Goal: Information Seeking & Learning: Learn about a topic

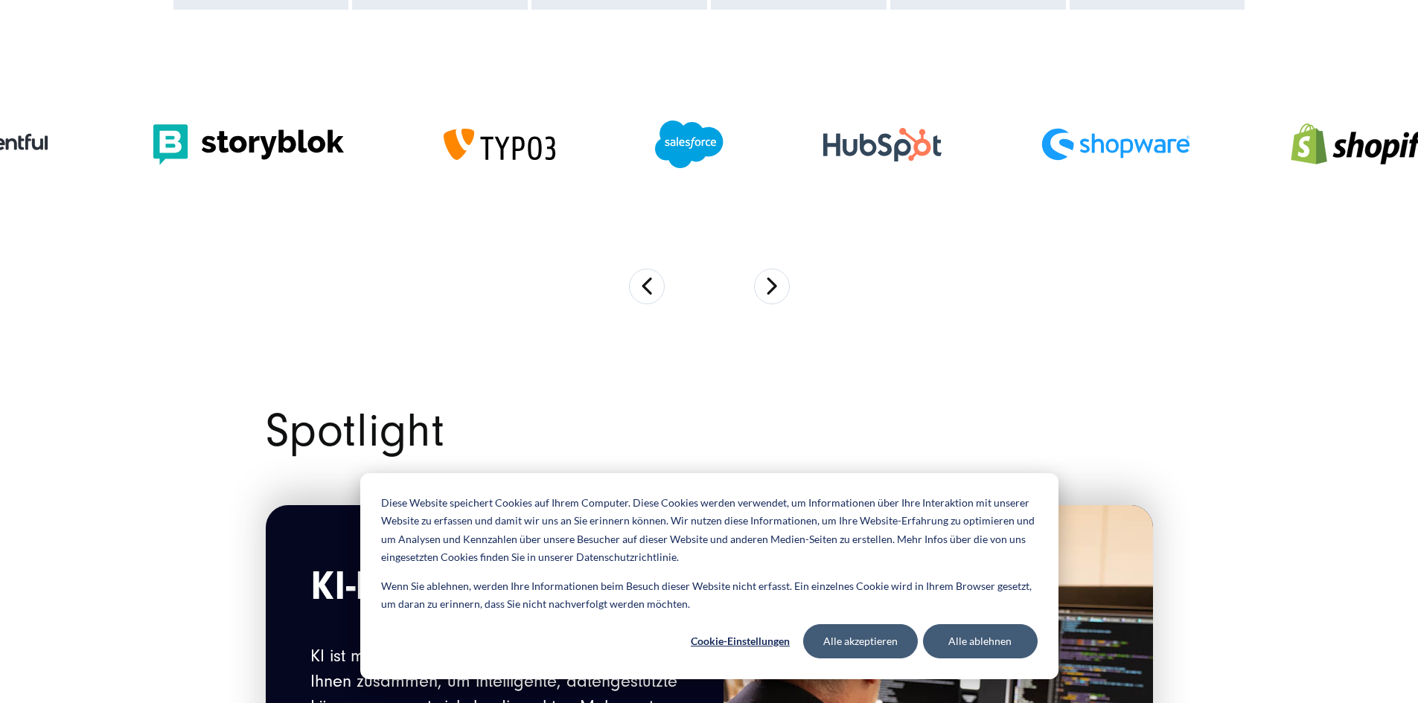
scroll to position [1240, 0]
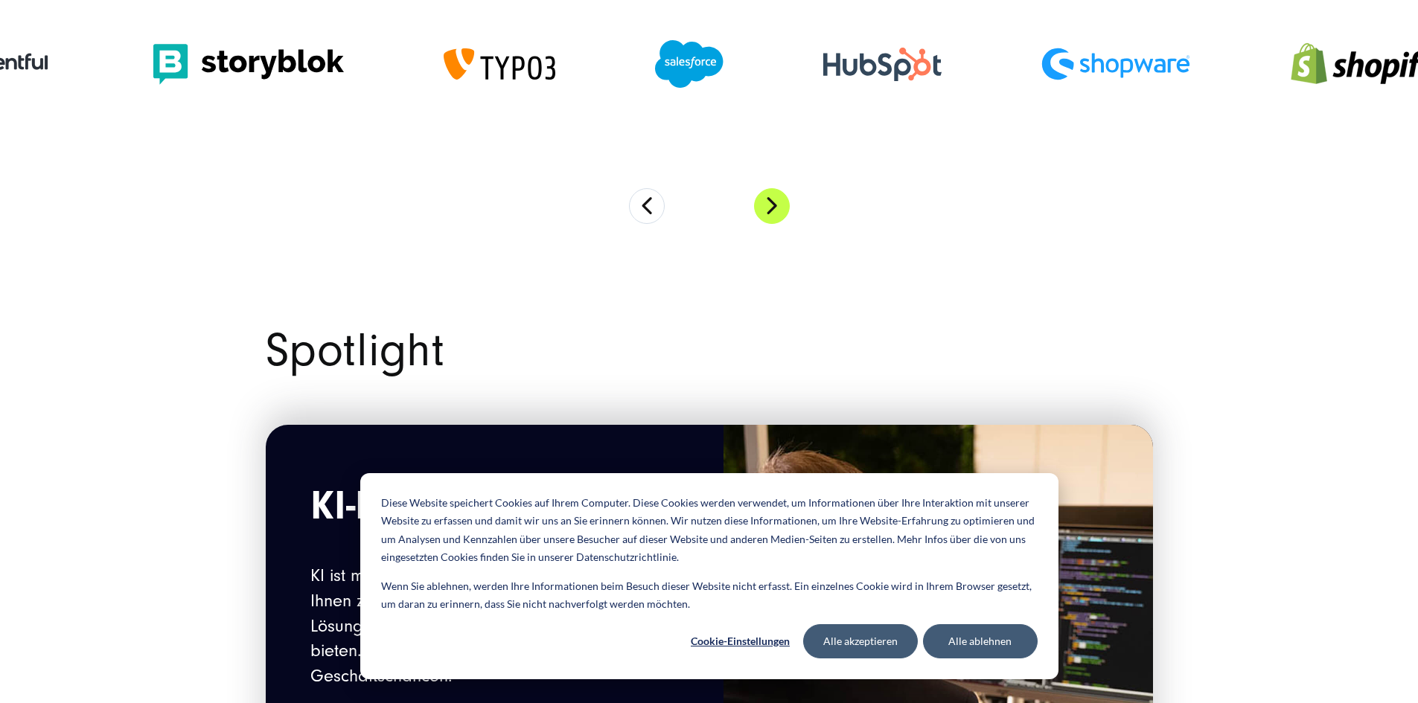
click at [783, 224] on button "Next" at bounding box center [772, 206] width 36 height 36
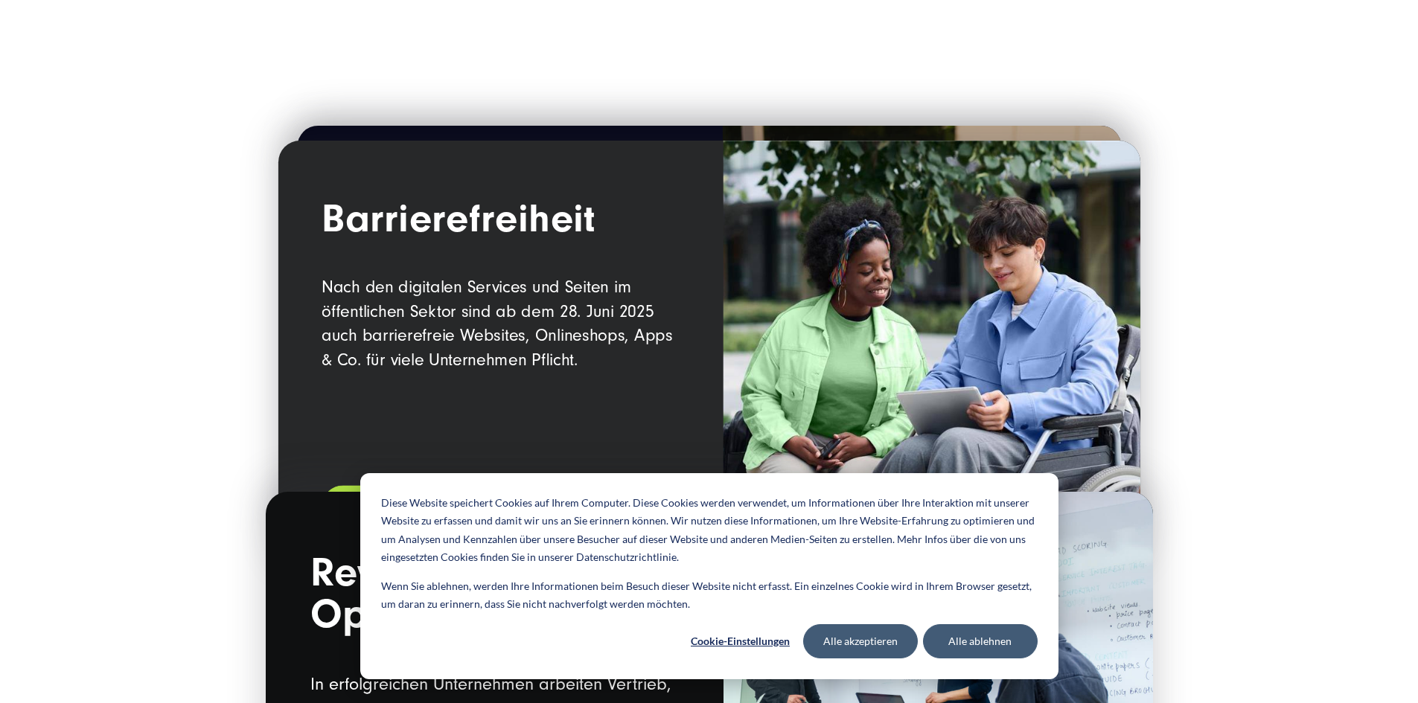
scroll to position [2357, 0]
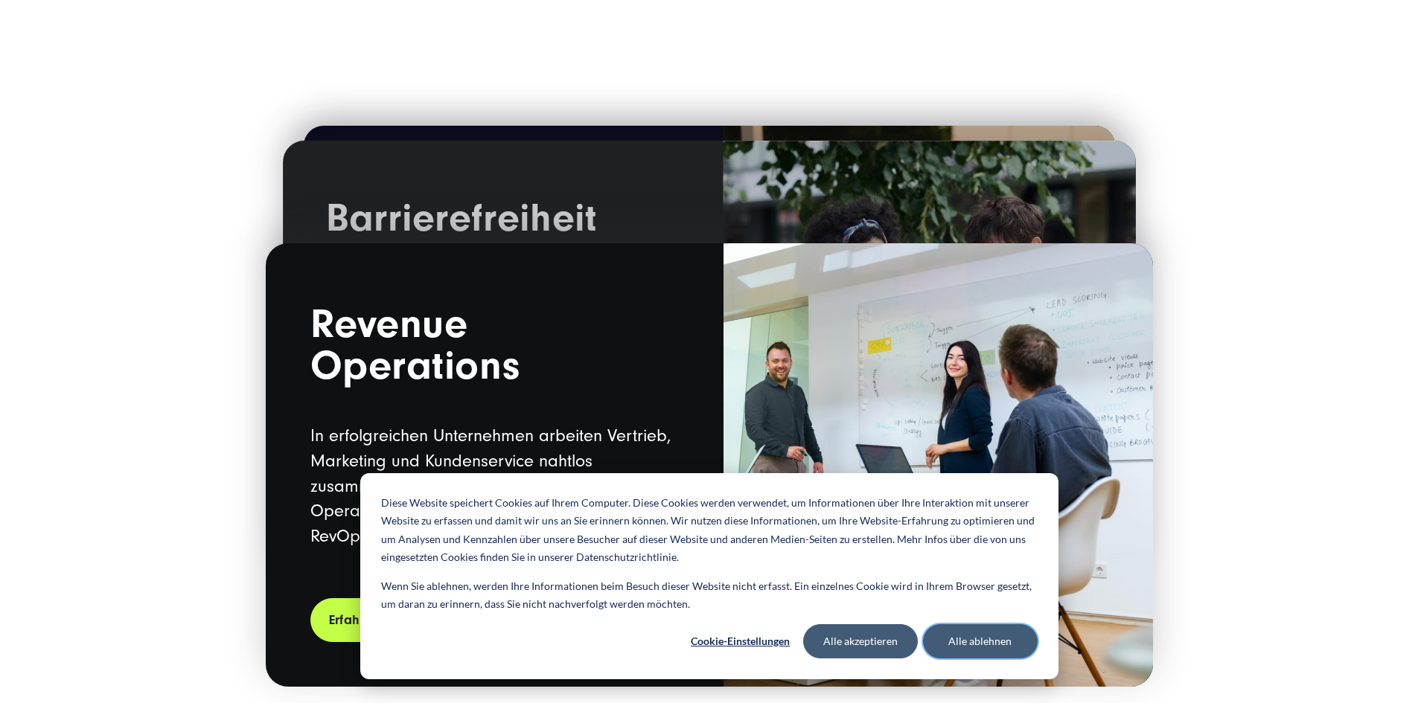
click at [1004, 647] on button "Alle ablehnen" at bounding box center [980, 641] width 115 height 34
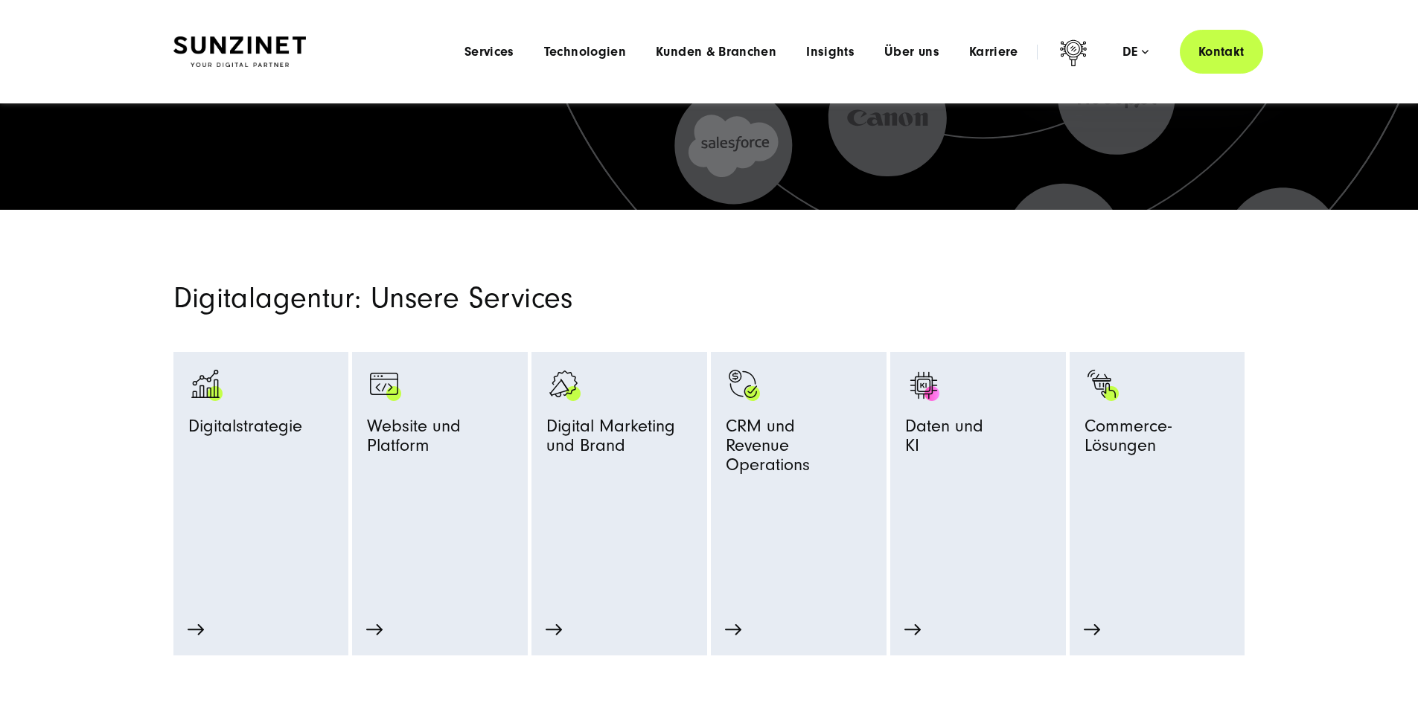
scroll to position [0, 0]
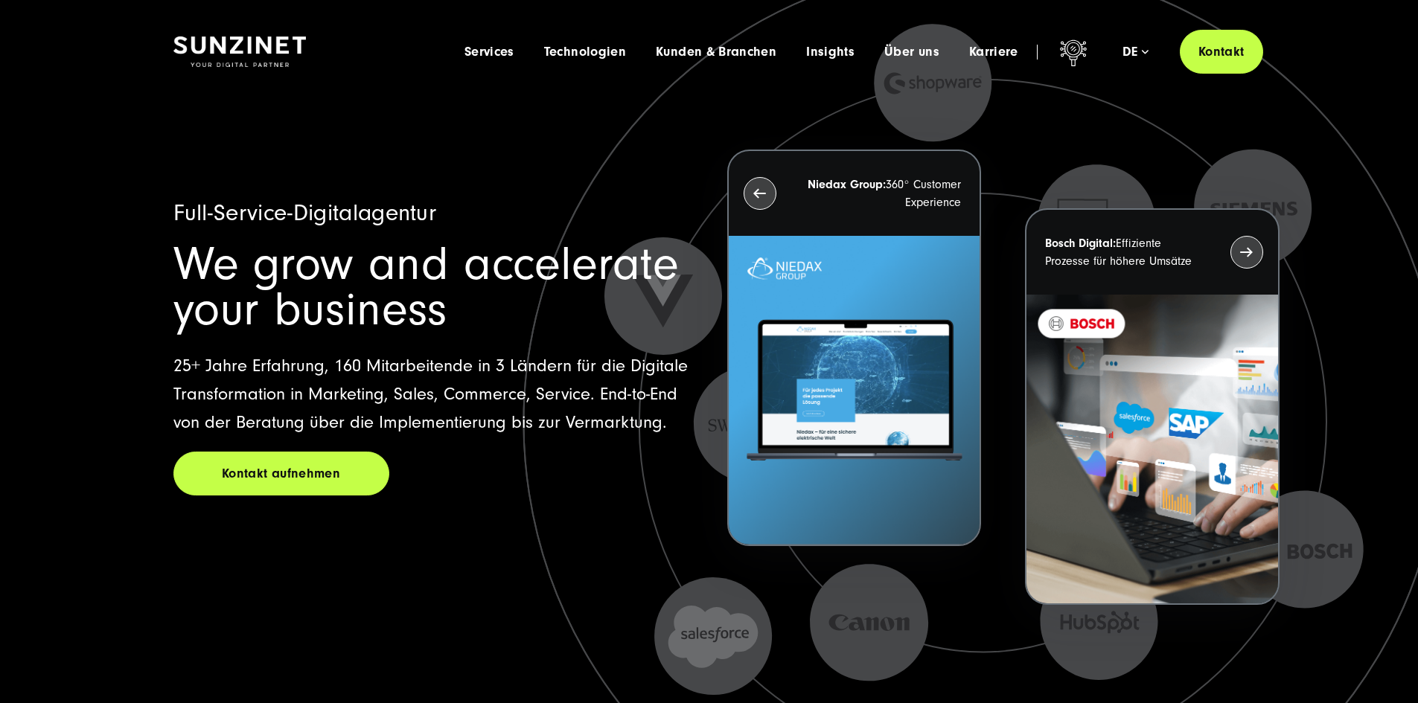
drag, startPoint x: 440, startPoint y: 51, endPoint x: 687, endPoint y: 109, distance: 253.8
click at [464, 51] on span "Services" at bounding box center [489, 52] width 50 height 15
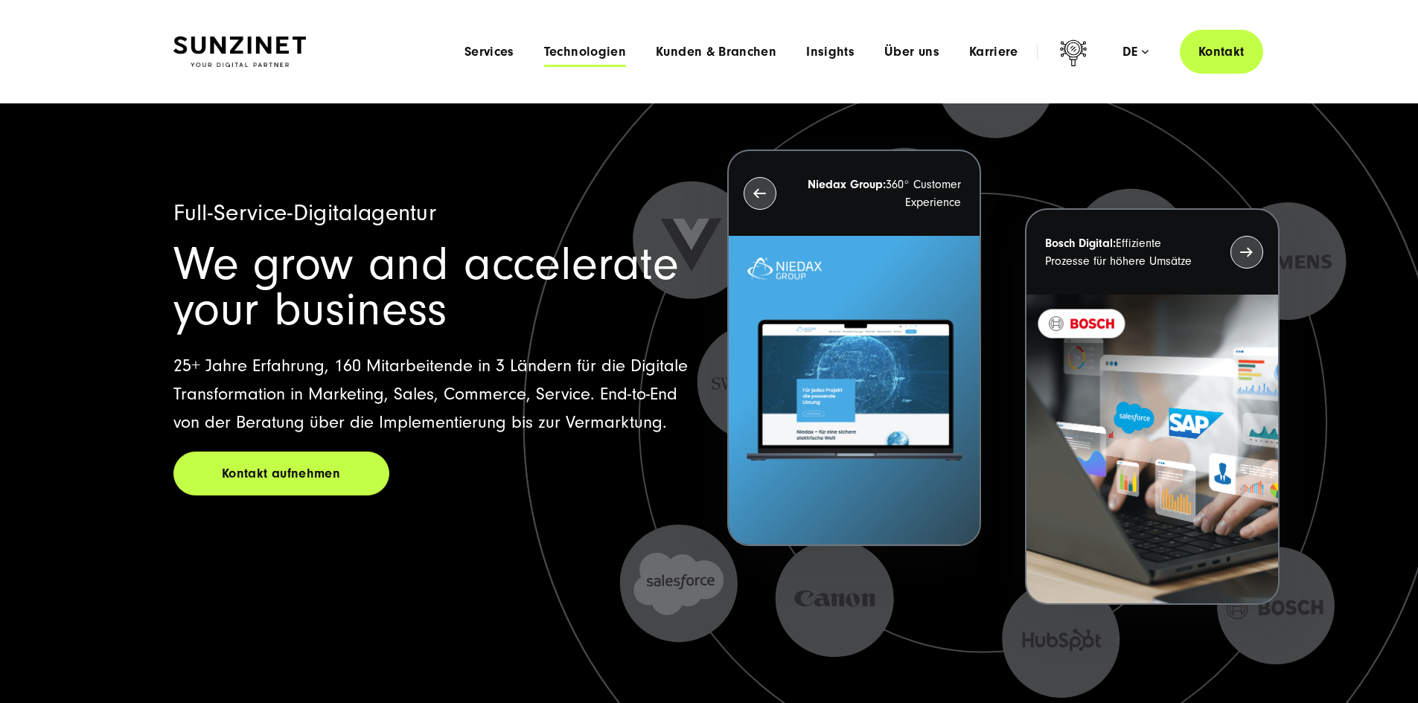
click at [544, 54] on span "Technologien" at bounding box center [585, 52] width 82 height 15
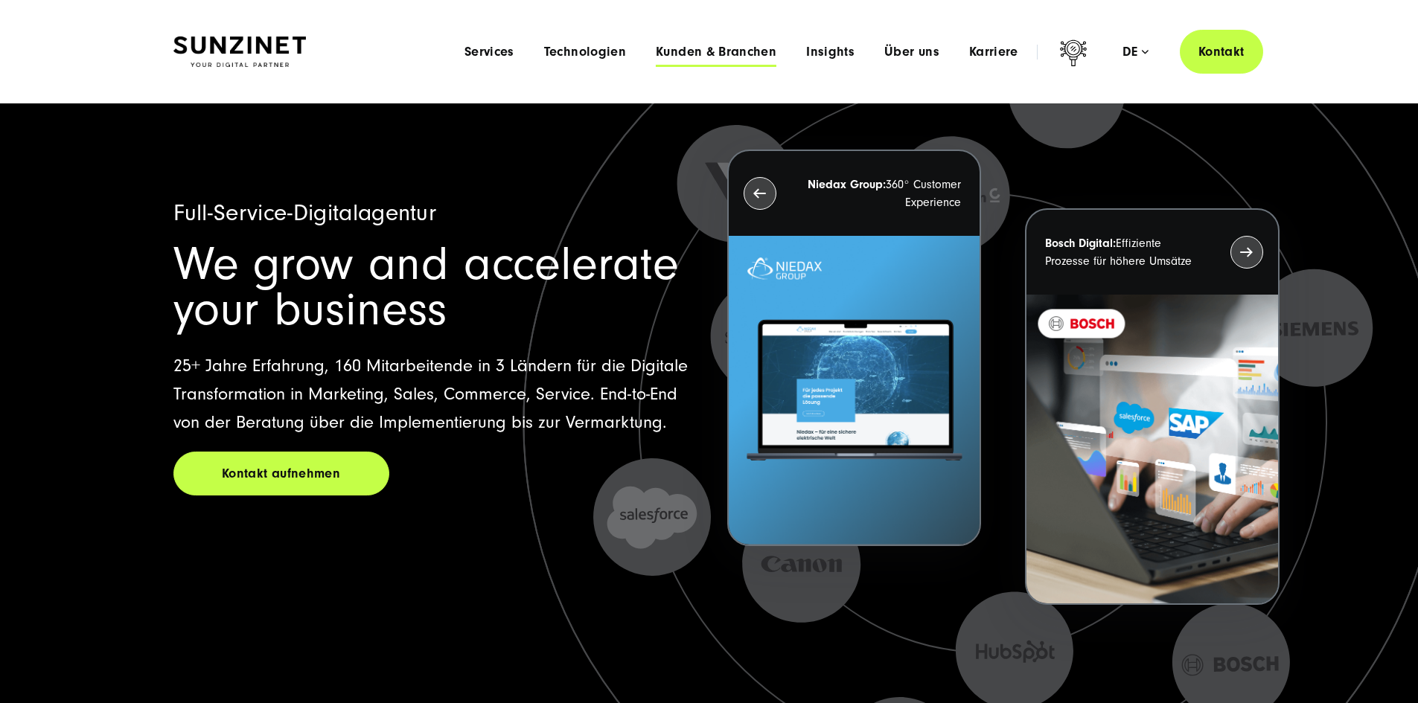
click at [656, 54] on span "Kunden & Branchen" at bounding box center [716, 52] width 121 height 15
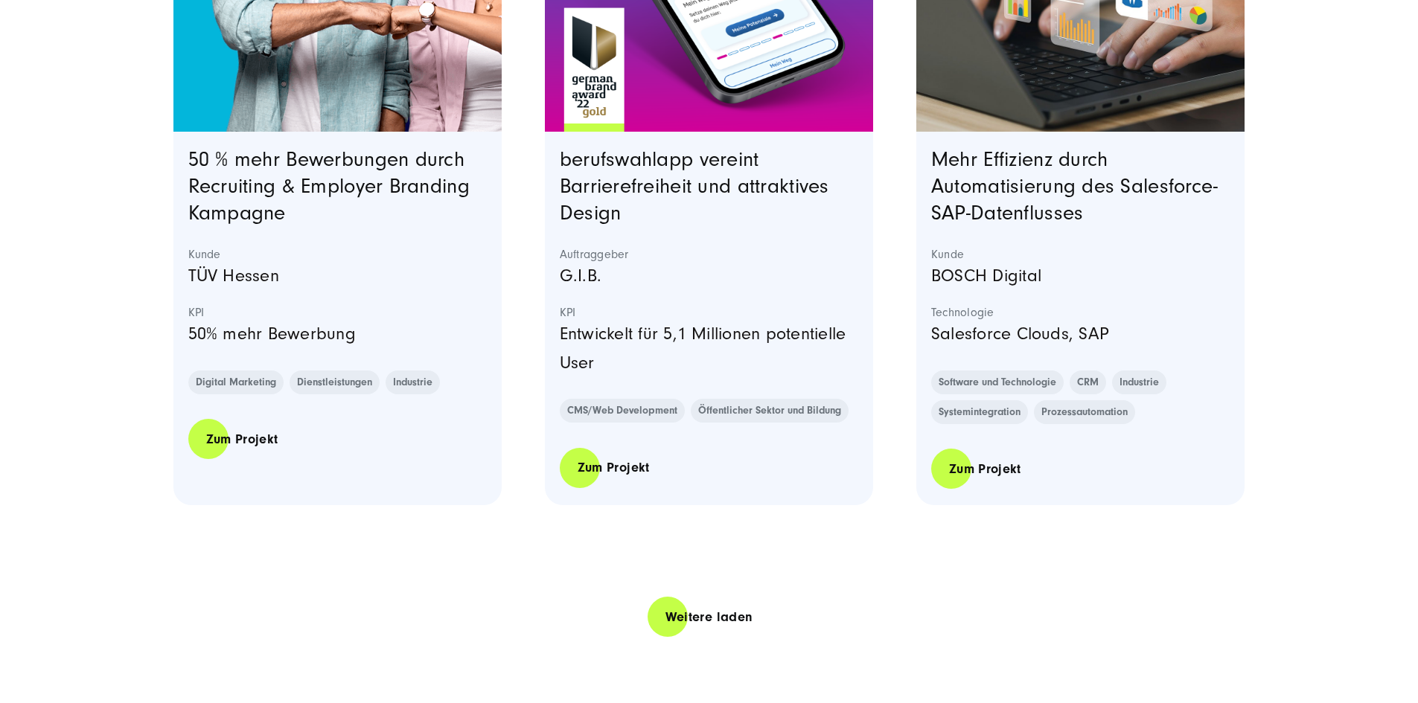
scroll to position [2976, 0]
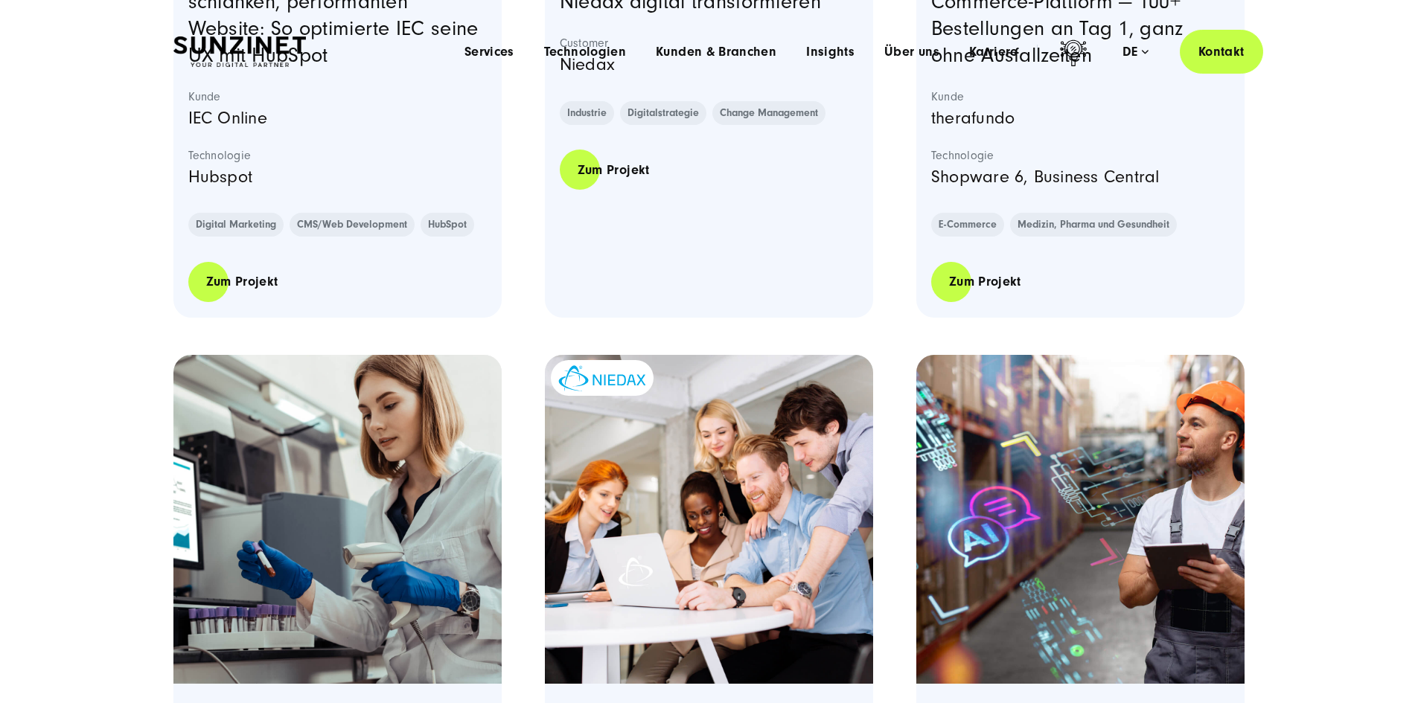
scroll to position [0, 0]
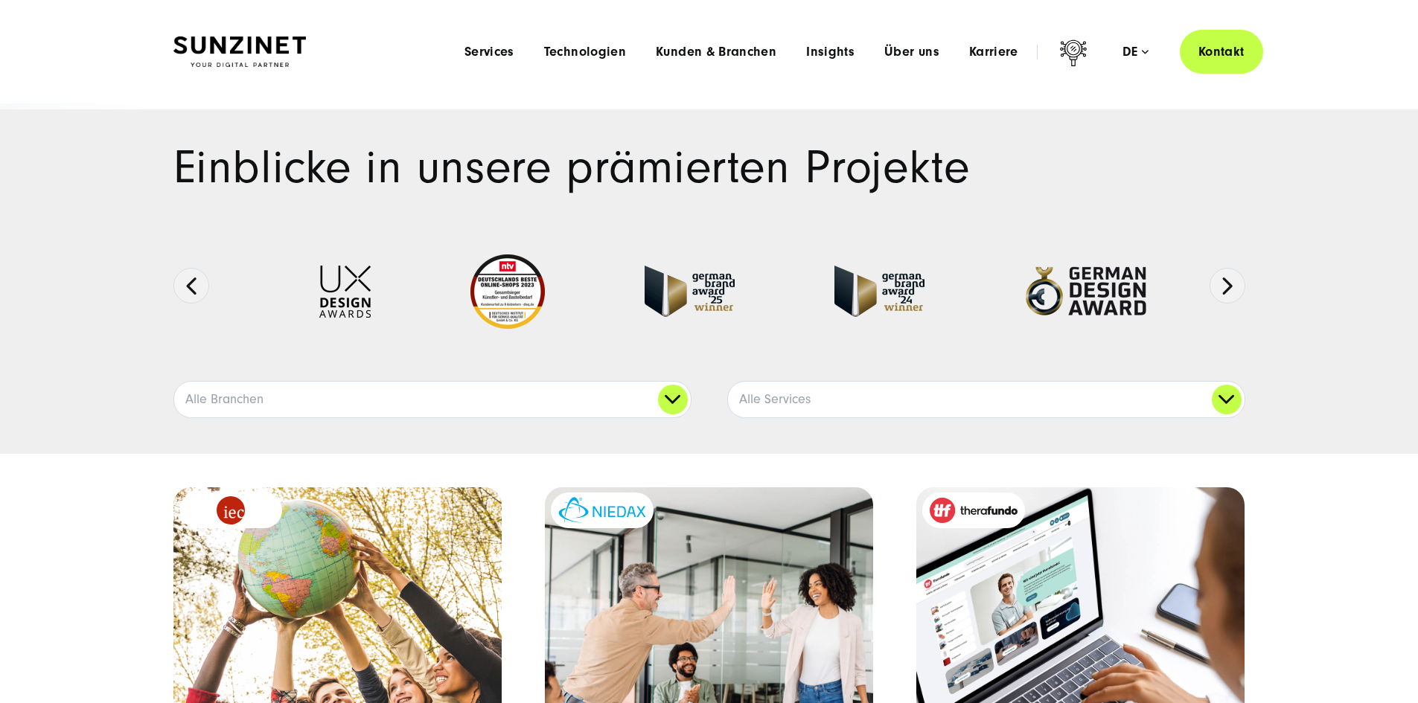
click at [450, 60] on div "Menu Services Menu Full Service Digitalagentur Wir lösen komplexe Herausforderu…" at bounding box center [855, 52] width 813 height 44
click at [464, 55] on span "Services" at bounding box center [489, 52] width 50 height 15
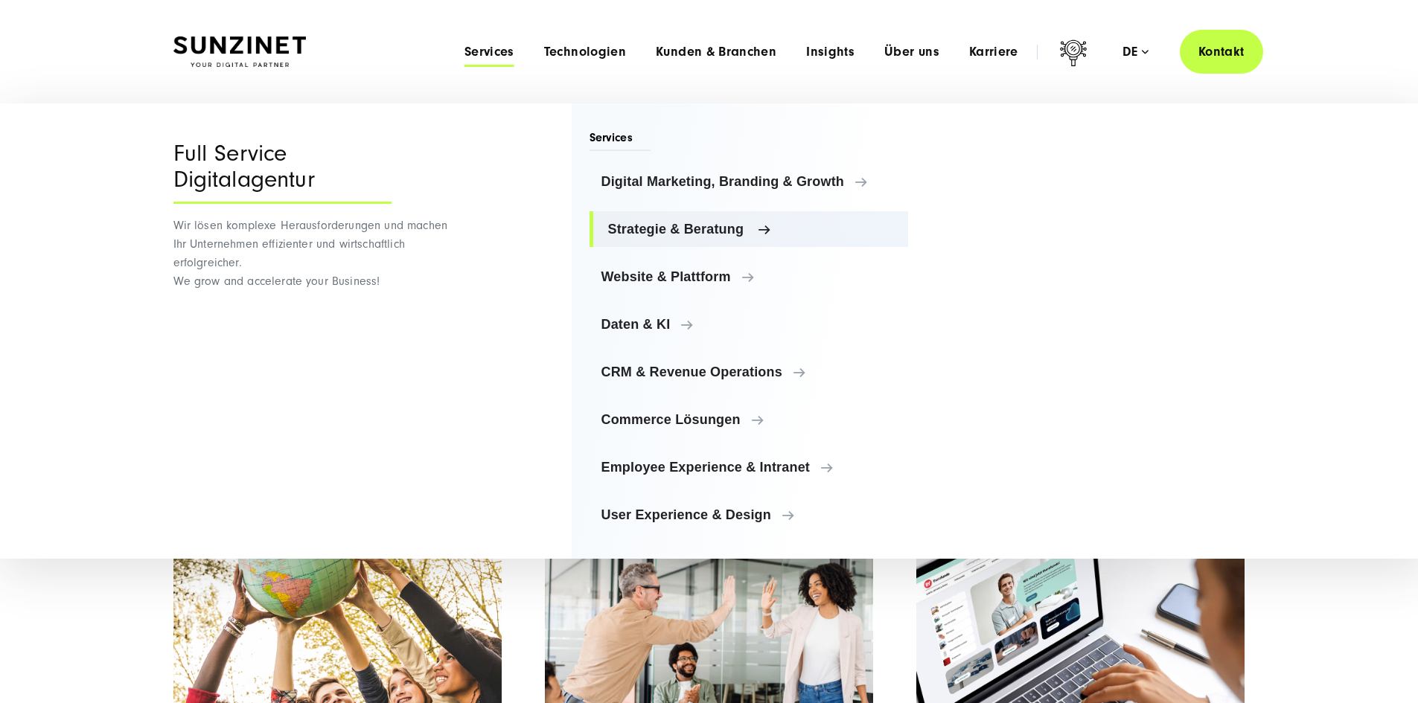
click at [711, 228] on span "Strategie & Beratung" at bounding box center [752, 229] width 289 height 15
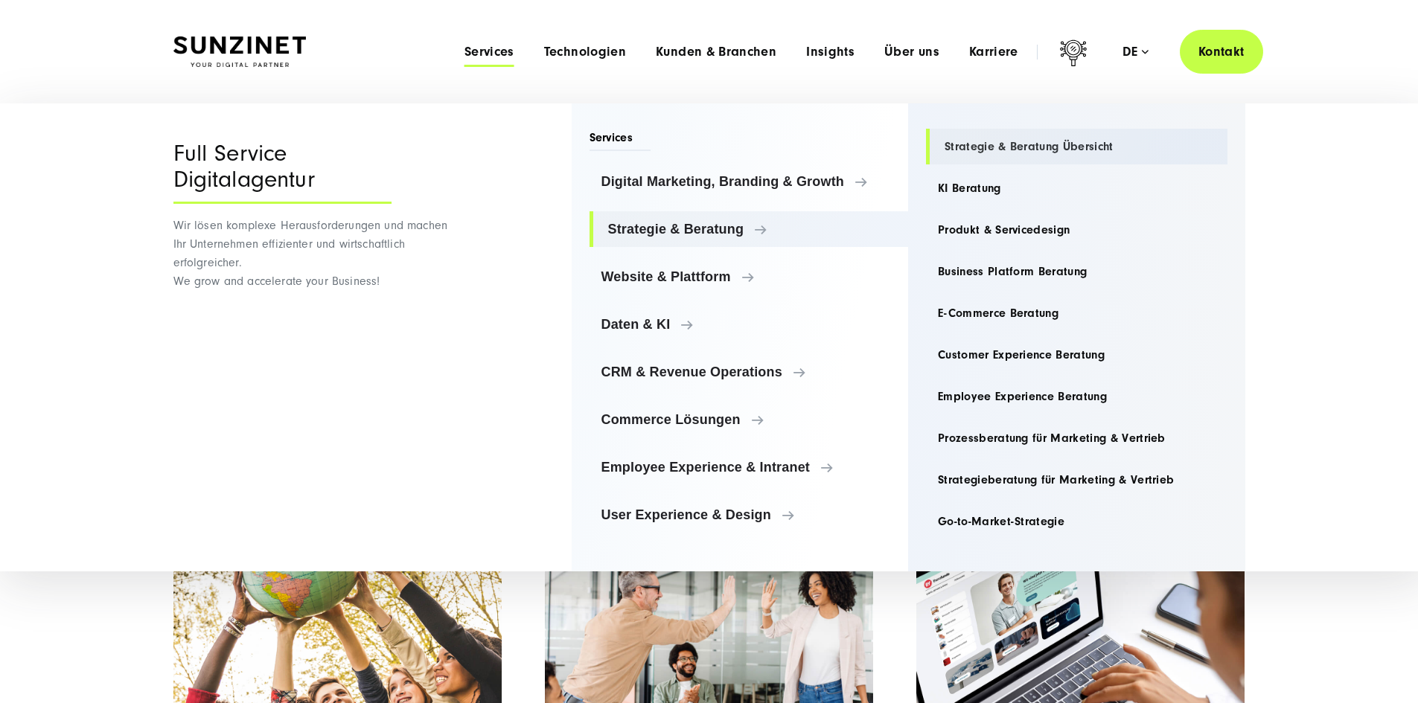
click at [1066, 150] on link "Strategie & Beratung Übersicht" at bounding box center [1076, 147] width 301 height 36
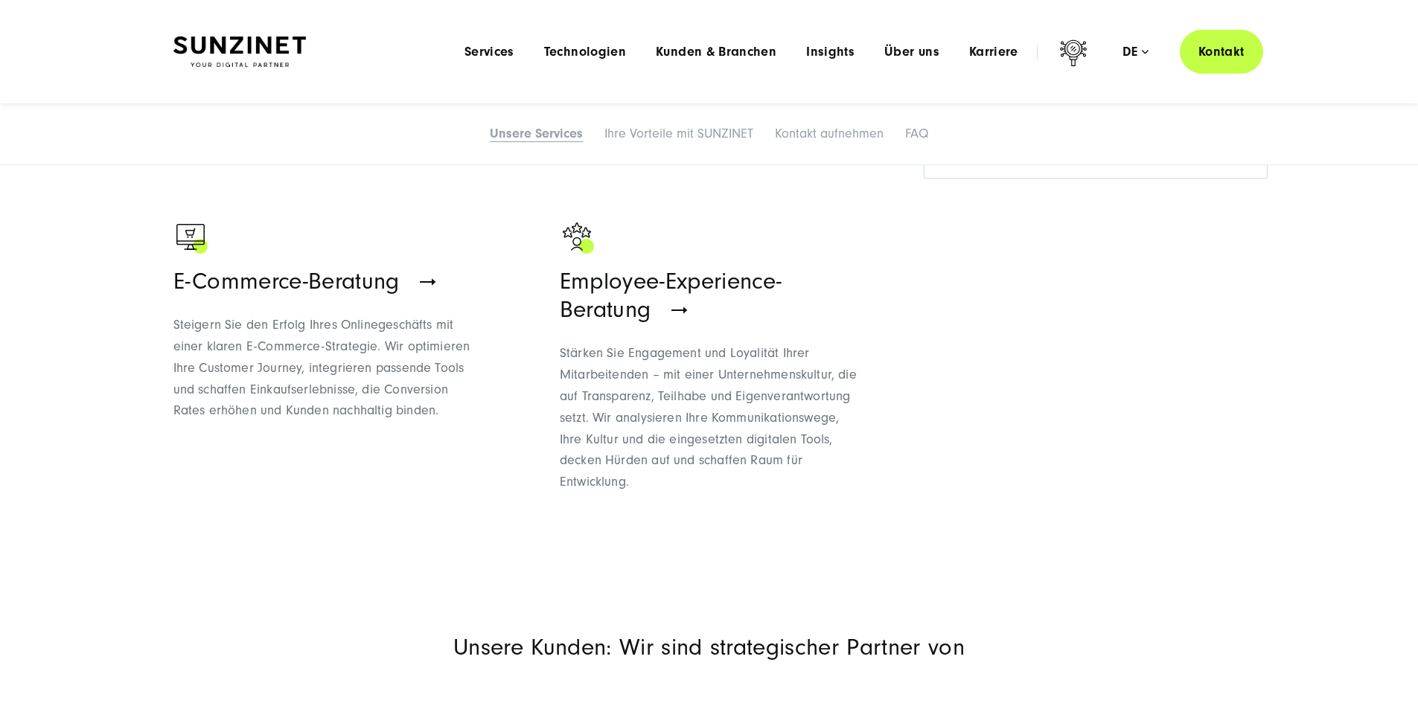
scroll to position [1313, 0]
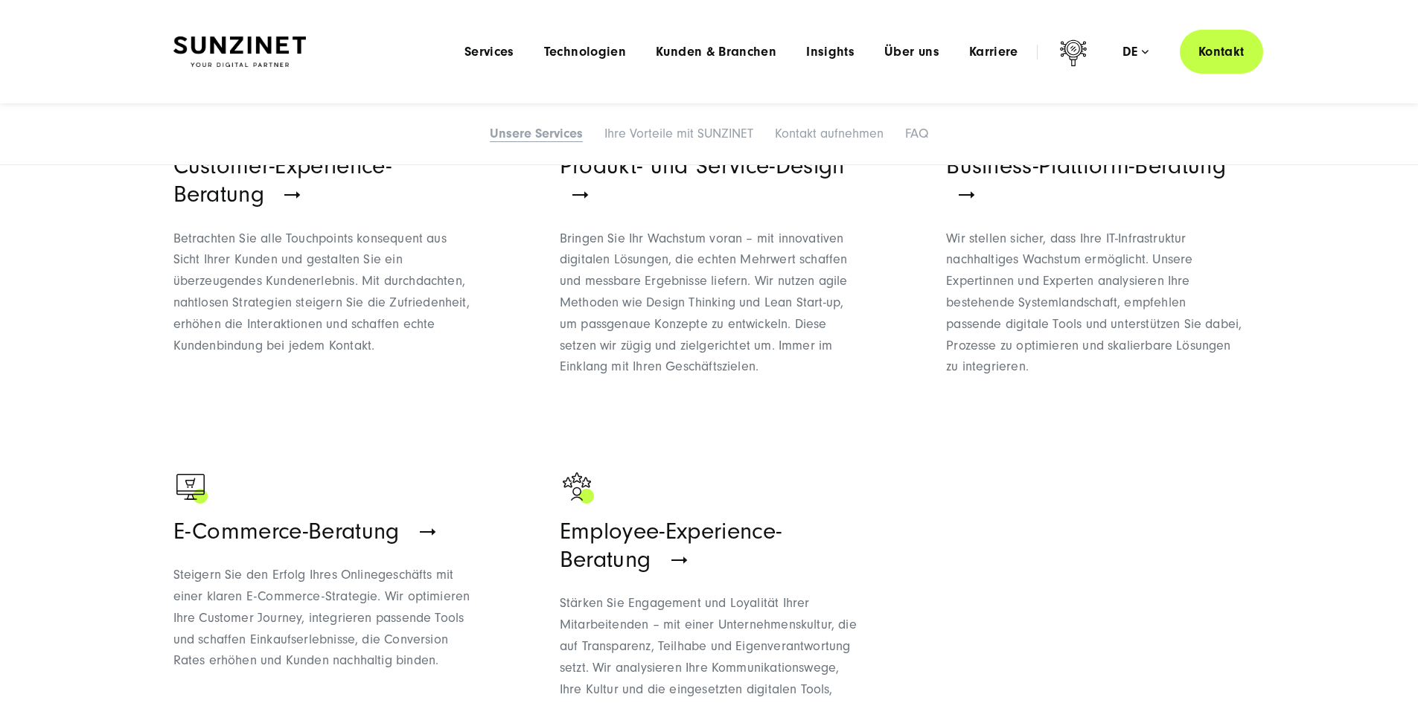
click at [306, 37] on img at bounding box center [239, 51] width 132 height 31
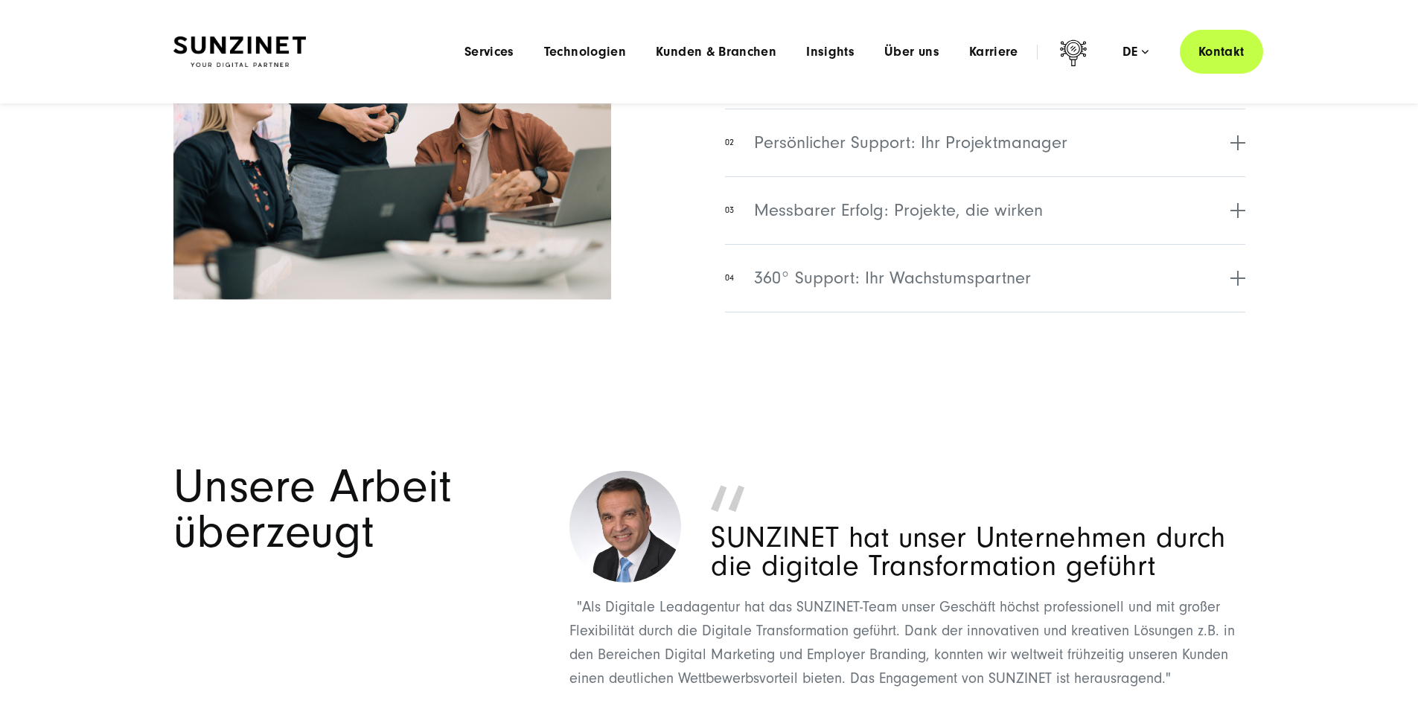
scroll to position [5953, 0]
